Goal: Information Seeking & Learning: Check status

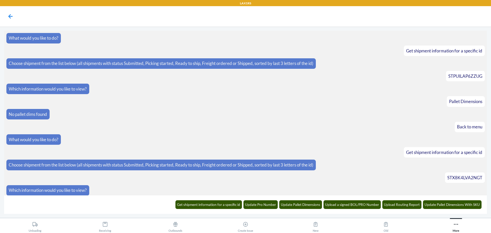
scroll to position [155, 0]
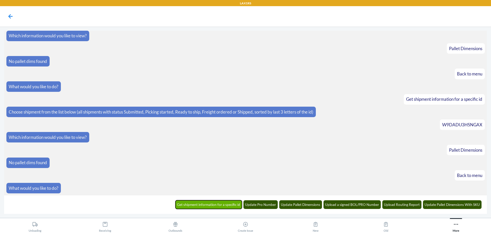
click at [226, 206] on button "Get shipment information for a specific id" at bounding box center [209, 204] width 67 height 9
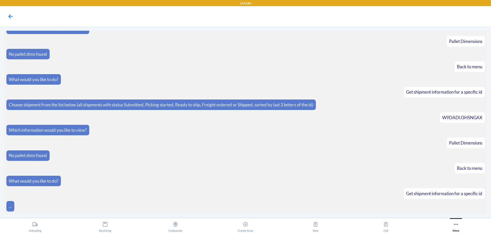
scroll to position [180, 0]
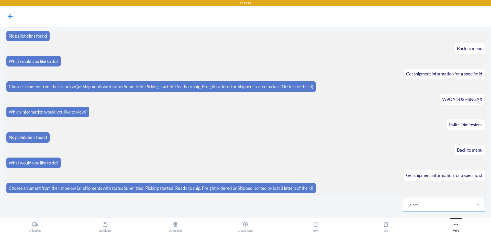
click at [431, 200] on div "Select..." at bounding box center [438, 204] width 68 height 13
click at [408, 202] on input "Select..." at bounding box center [408, 205] width 1 height 6
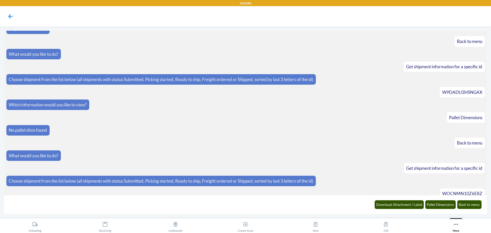
scroll to position [205, 0]
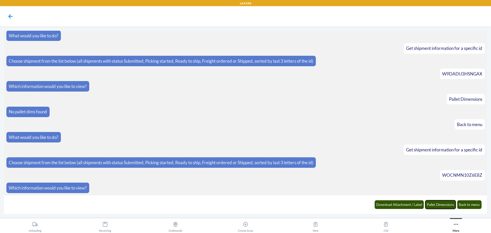
click at [431, 200] on button "Pallet Dimensions" at bounding box center [441, 204] width 31 height 9
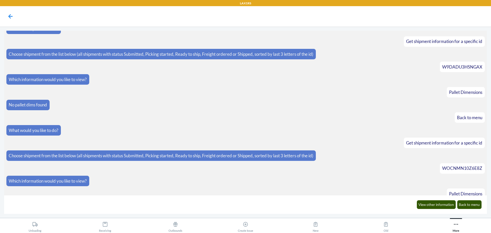
scroll to position [231, 0]
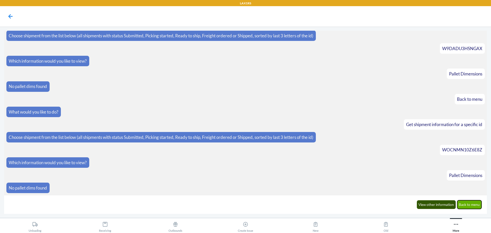
click at [480, 206] on button "Back to menu" at bounding box center [469, 204] width 25 height 9
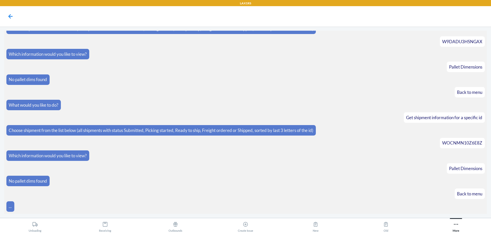
scroll to position [256, 0]
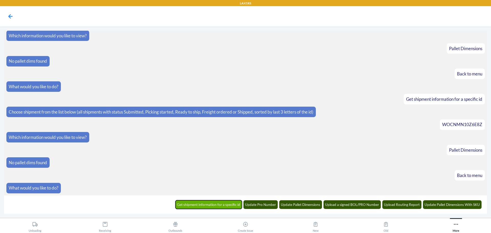
click at [227, 204] on button "Get shipment information for a specific id" at bounding box center [209, 204] width 67 height 9
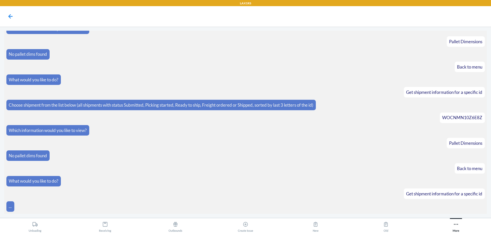
scroll to position [281, 0]
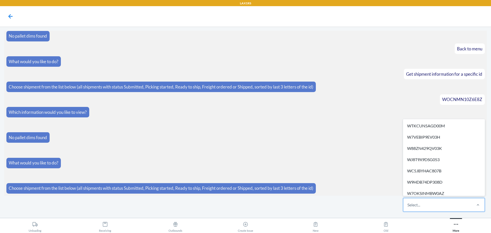
click at [426, 203] on div "Select..." at bounding box center [438, 204] width 68 height 13
click at [408, 203] on input "option WTKCUN5AGD00M focused, 1 of 654. 654 results available. Use Up and Down …" at bounding box center [408, 205] width 1 height 6
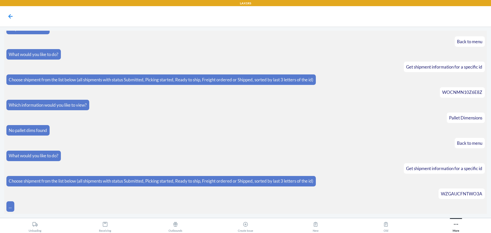
scroll to position [307, 0]
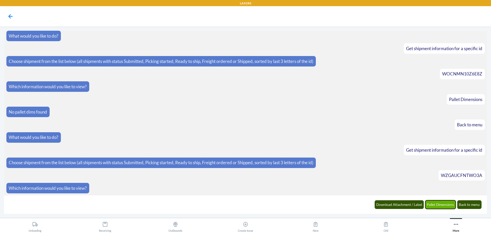
click at [443, 207] on button "Pallet Dimensions" at bounding box center [441, 204] width 31 height 9
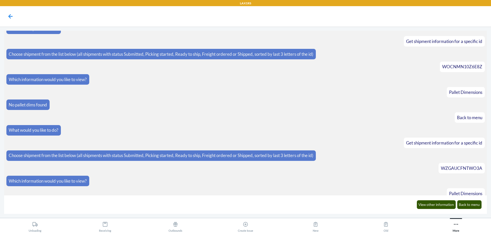
scroll to position [332, 0]
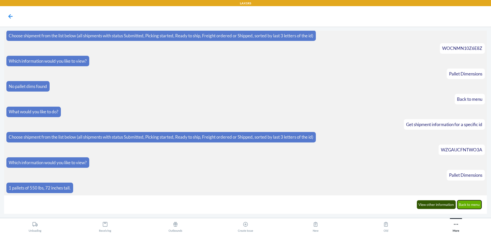
click at [466, 205] on button "Back to menu" at bounding box center [469, 204] width 25 height 9
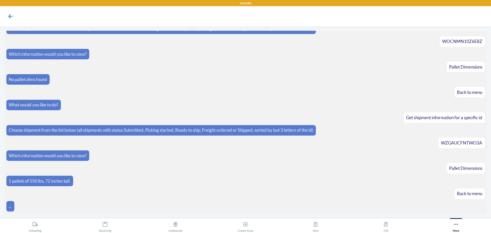
scroll to position [358, 0]
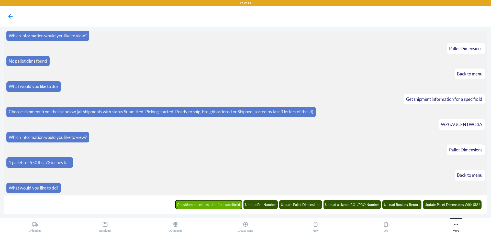
click at [226, 204] on button "Get shipment information for a specific id" at bounding box center [209, 204] width 67 height 9
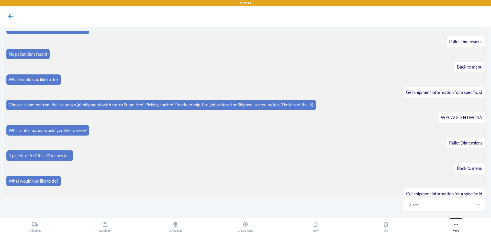
scroll to position [383, 0]
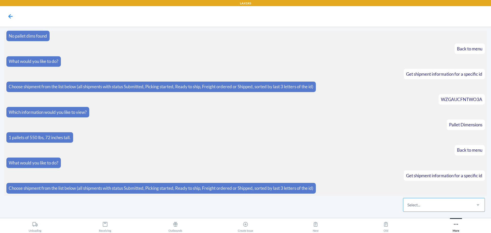
click at [427, 207] on div "Select..." at bounding box center [438, 204] width 68 height 13
click at [408, 207] on input "Select..." at bounding box center [408, 205] width 1 height 6
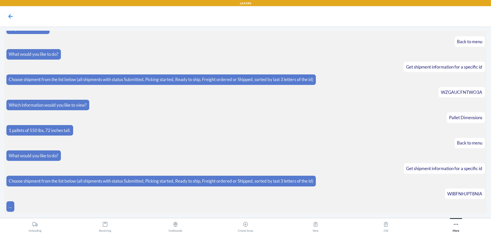
scroll to position [408, 0]
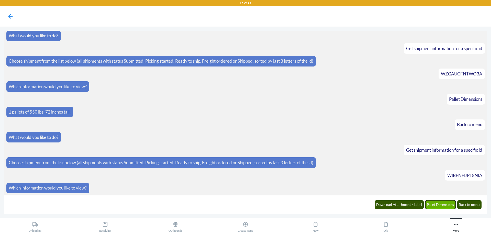
click at [452, 208] on button "Pallet Dimensions" at bounding box center [441, 204] width 31 height 9
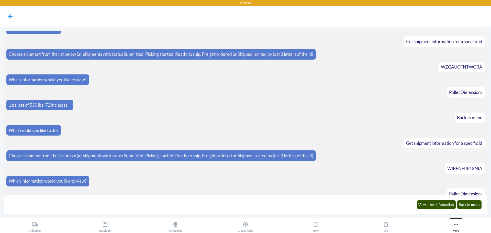
scroll to position [434, 0]
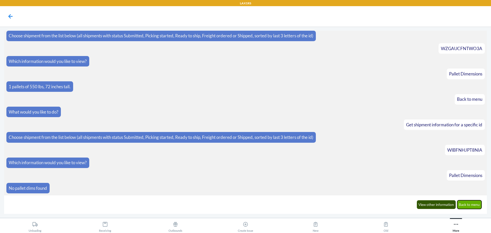
click at [477, 205] on button "Back to menu" at bounding box center [469, 204] width 25 height 9
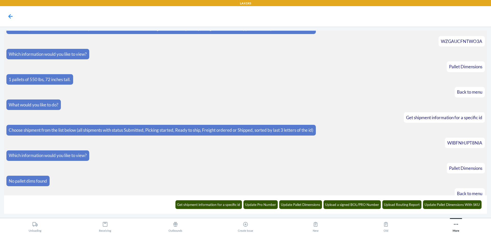
scroll to position [459, 0]
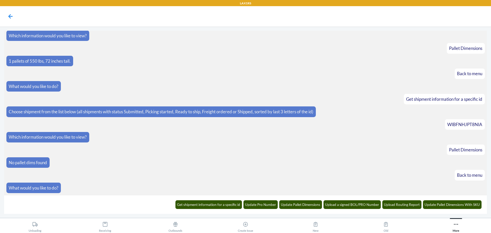
click at [464, 124] on span "WIBFNHJPT8NIA" at bounding box center [465, 124] width 35 height 5
copy span "WIBFNHJPT8NIA"
click at [217, 203] on button "Get shipment information for a specific id" at bounding box center [209, 204] width 67 height 9
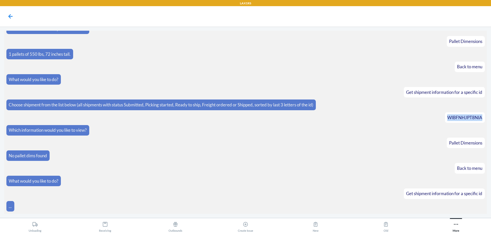
scroll to position [484, 0]
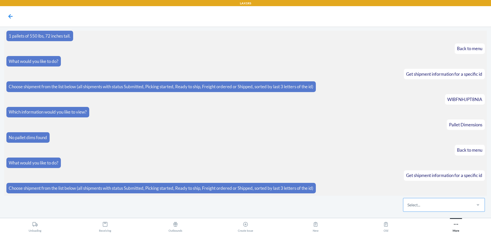
click at [447, 205] on div "Select..." at bounding box center [438, 204] width 68 height 13
click at [408, 205] on input "Select..." at bounding box center [408, 205] width 1 height 6
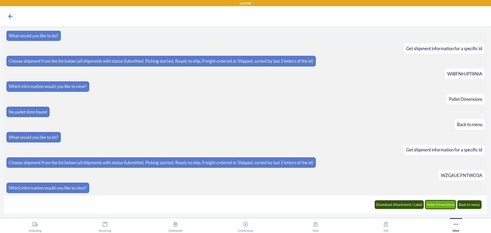
click at [440, 206] on button "Pallet Dimensions" at bounding box center [441, 204] width 31 height 9
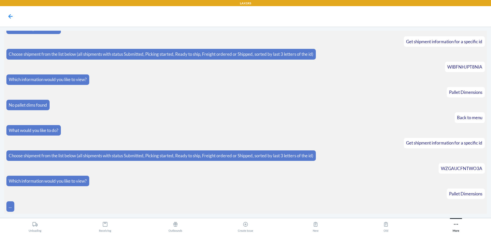
scroll to position [535, 0]
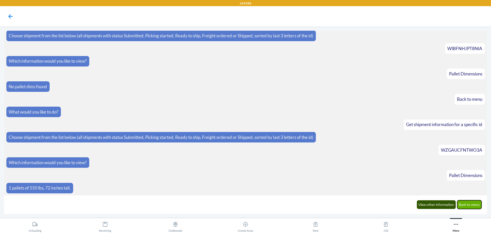
click at [473, 203] on button "Back to menu" at bounding box center [469, 204] width 25 height 9
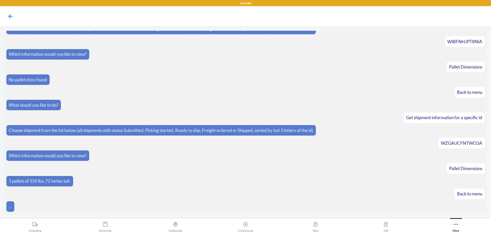
scroll to position [561, 0]
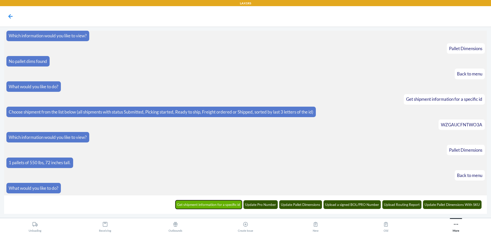
click at [233, 202] on button "Get shipment information for a specific id" at bounding box center [209, 204] width 67 height 9
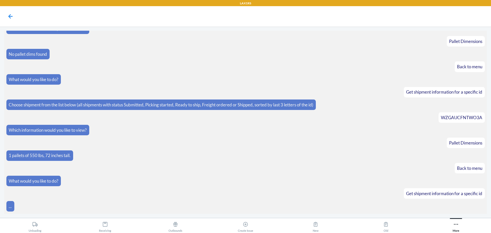
scroll to position [586, 0]
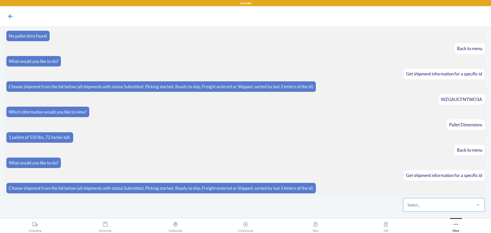
click at [419, 205] on div "Select..." at bounding box center [414, 205] width 13 height 6
click at [408, 205] on input "Select..." at bounding box center [408, 205] width 1 height 6
drag, startPoint x: 419, startPoint y: 205, endPoint x: 442, endPoint y: 205, distance: 22.8
click at [442, 205] on div "Select..." at bounding box center [438, 204] width 68 height 13
click at [408, 205] on input "0 results available. Select is focused ,type to refine list, press Down to open…" at bounding box center [408, 205] width 1 height 6
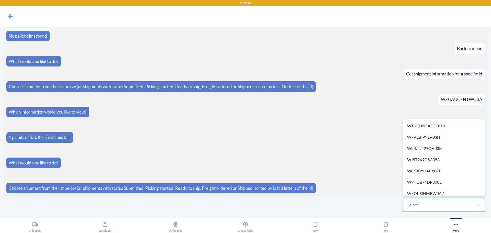
paste input "WXME4NCI1F26E"
type input "WXME4NCI1F26E"
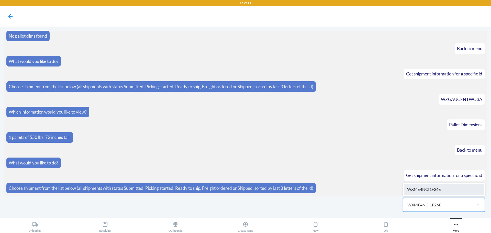
click at [444, 189] on div "WXME4NCI1F26E" at bounding box center [444, 189] width 80 height 11
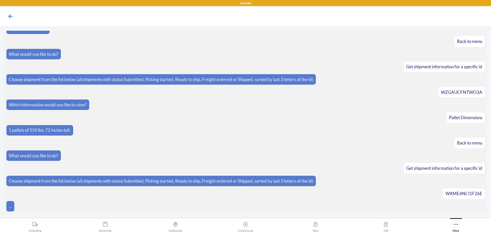
scroll to position [612, 0]
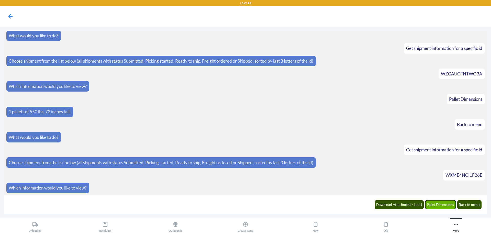
click at [438, 204] on button "Pallet Dimensions" at bounding box center [441, 204] width 31 height 9
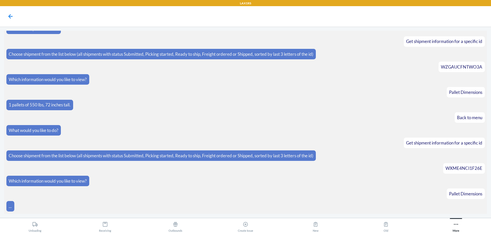
scroll to position [637, 0]
